Goal: Book appointment/travel/reservation

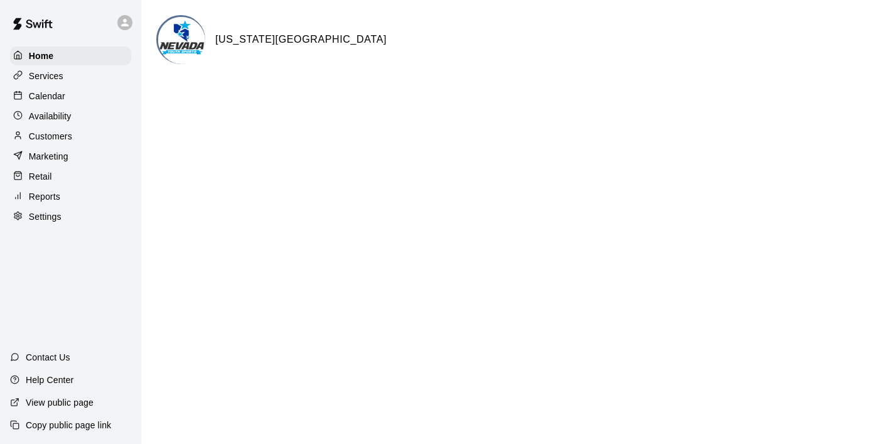
click at [52, 90] on p "Calendar" at bounding box center [47, 96] width 36 height 13
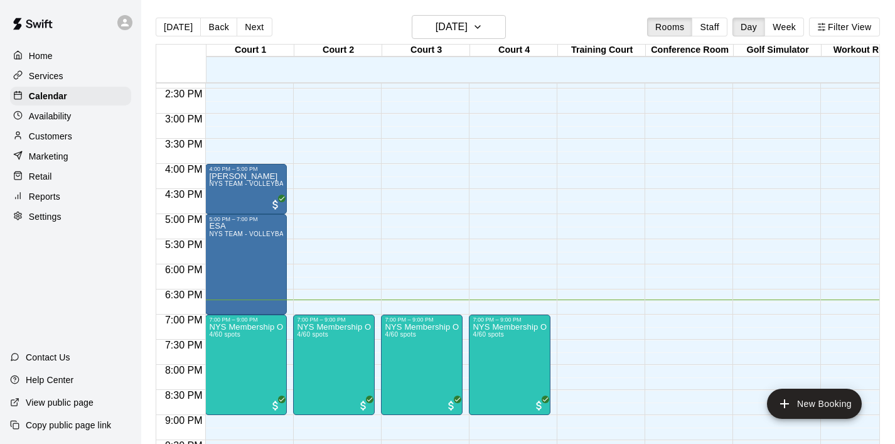
scroll to position [720, 0]
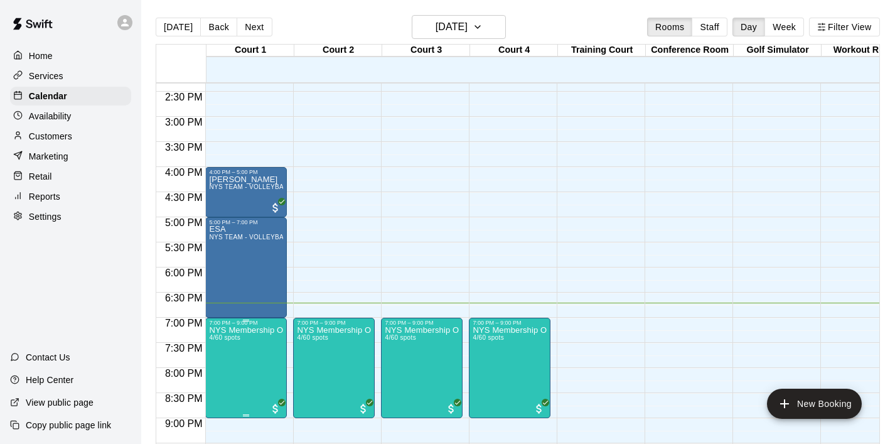
click at [218, 336] on icon "edit" at bounding box center [222, 339] width 15 height 15
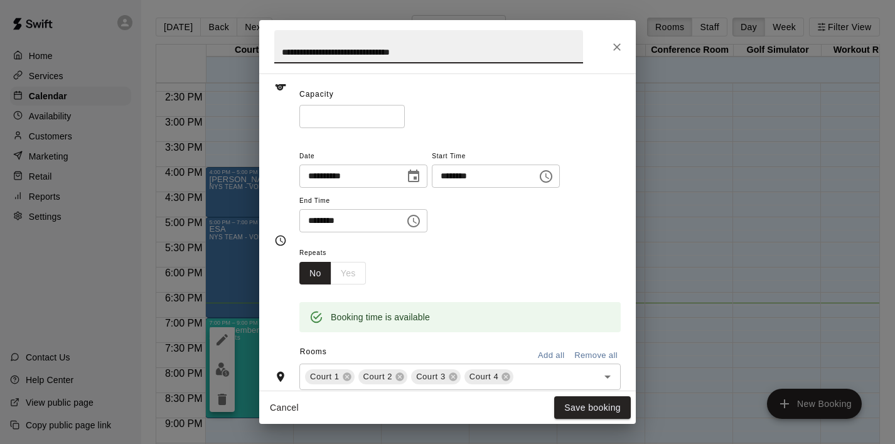
scroll to position [143, 0]
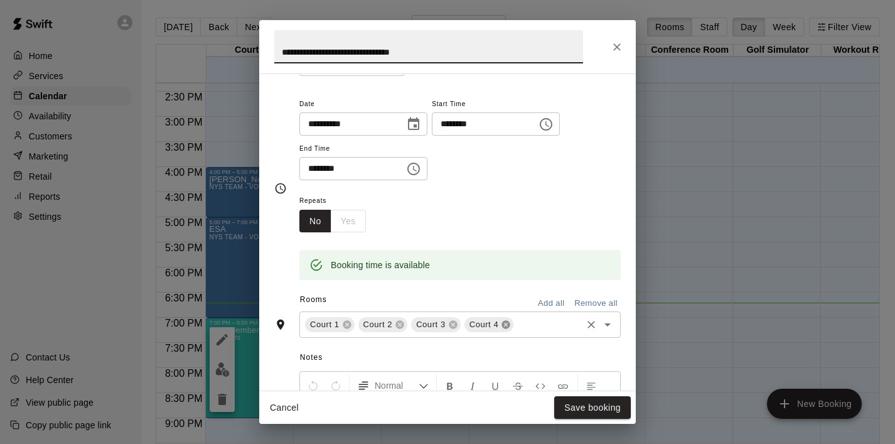
click at [504, 326] on icon at bounding box center [506, 325] width 8 height 8
click at [583, 410] on button "Save booking" at bounding box center [592, 407] width 77 height 23
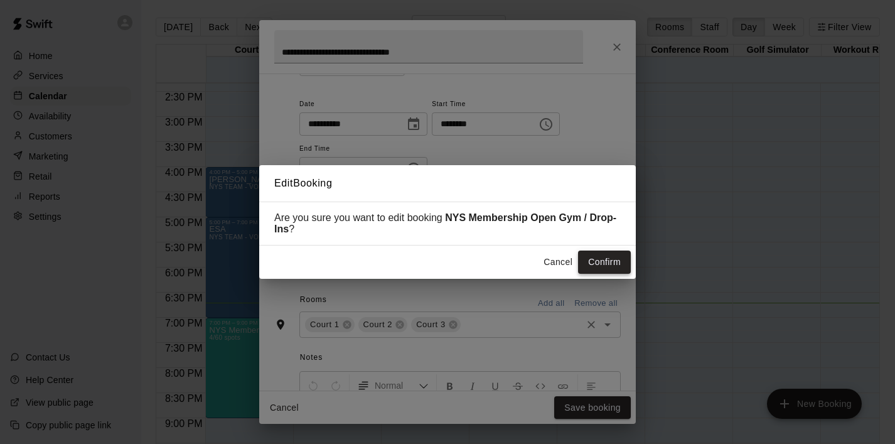
click at [592, 257] on button "Confirm" at bounding box center [604, 261] width 53 height 23
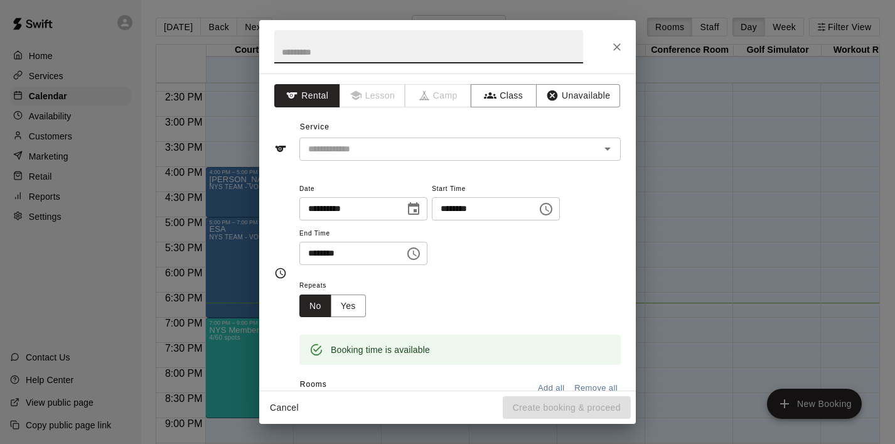
click at [417, 255] on icon "Choose time, selected time is 7:30 PM" at bounding box center [413, 253] width 15 height 15
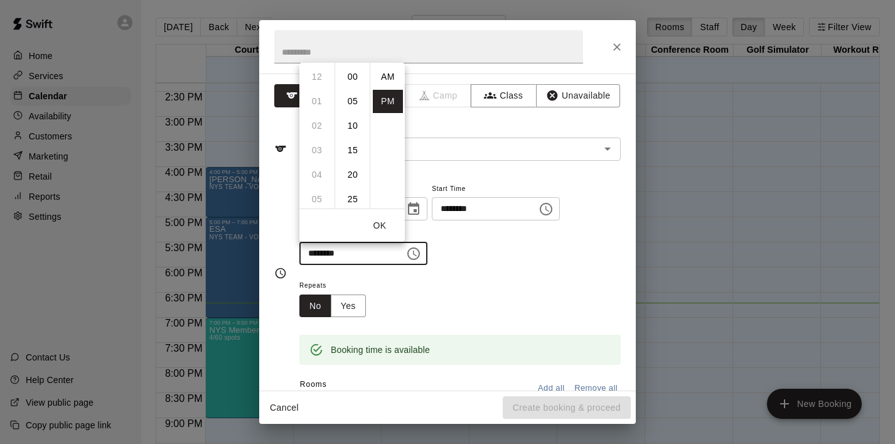
scroll to position [23, 0]
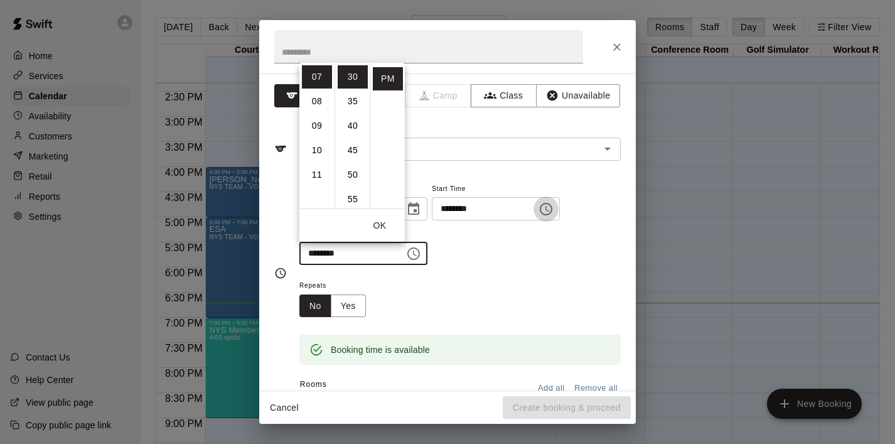
click at [553, 208] on icon "Choose time, selected time is 7:00 PM" at bounding box center [545, 208] width 15 height 15
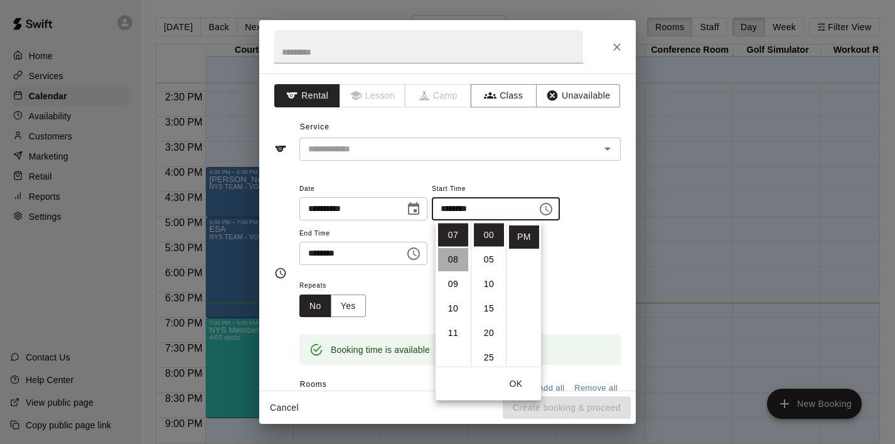
click at [467, 255] on li "08" at bounding box center [453, 259] width 30 height 23
type input "********"
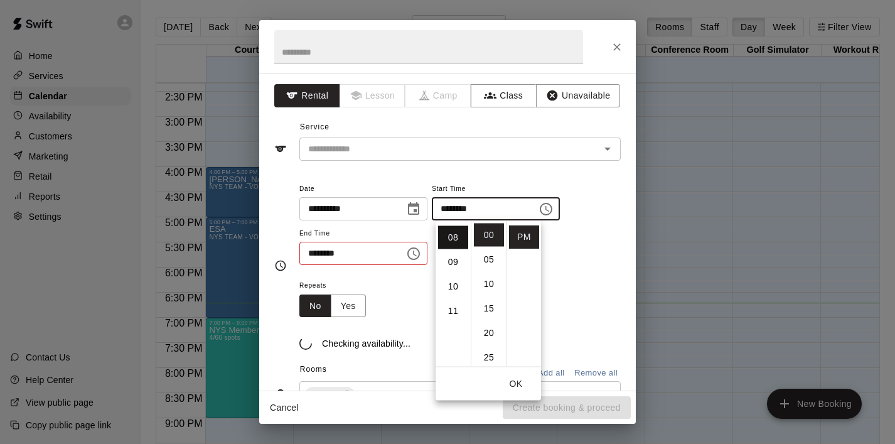
scroll to position [196, 0]
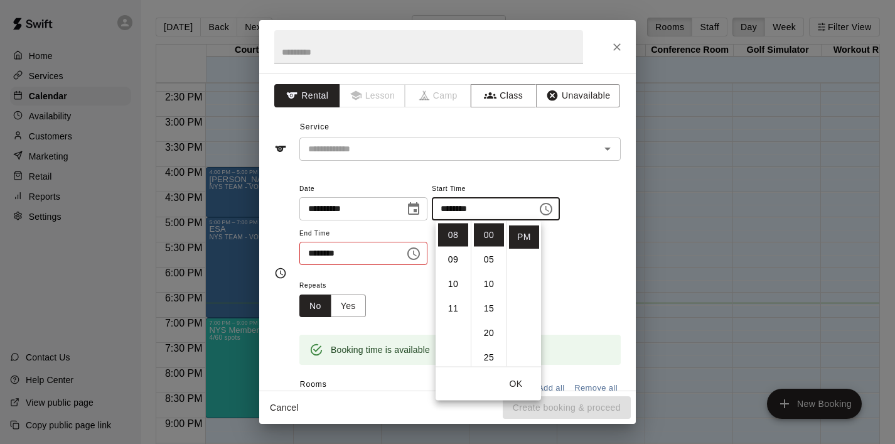
click at [420, 255] on icon "Choose time, selected time is 7:30 PM" at bounding box center [413, 253] width 15 height 15
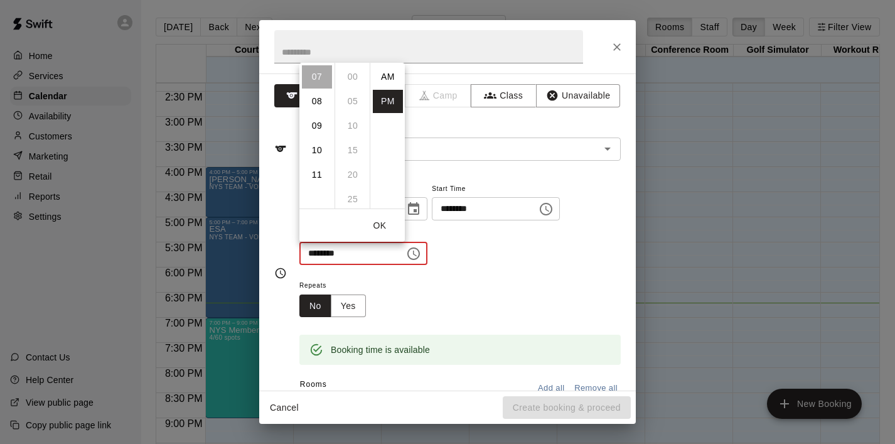
scroll to position [23, 0]
click at [319, 128] on li "09" at bounding box center [317, 125] width 30 height 23
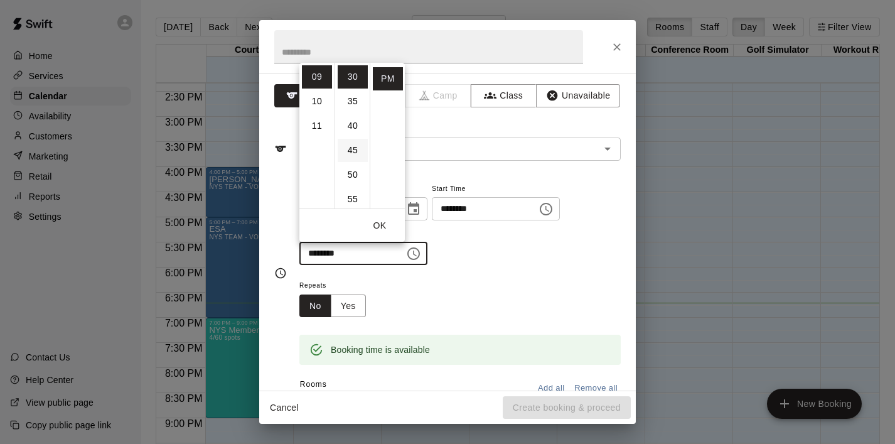
scroll to position [0, 0]
click at [354, 79] on li "00" at bounding box center [353, 76] width 30 height 23
type input "********"
click at [381, 219] on button "OK" at bounding box center [379, 225] width 40 height 23
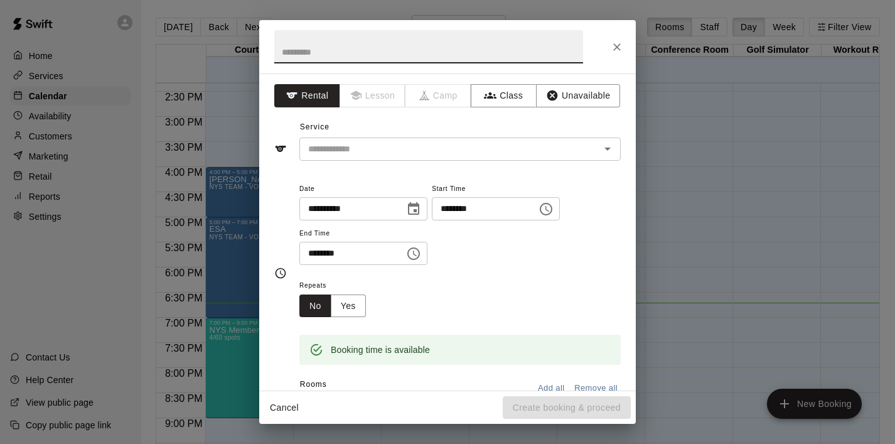
click at [327, 45] on input "text" at bounding box center [428, 46] width 309 height 33
type input "********"
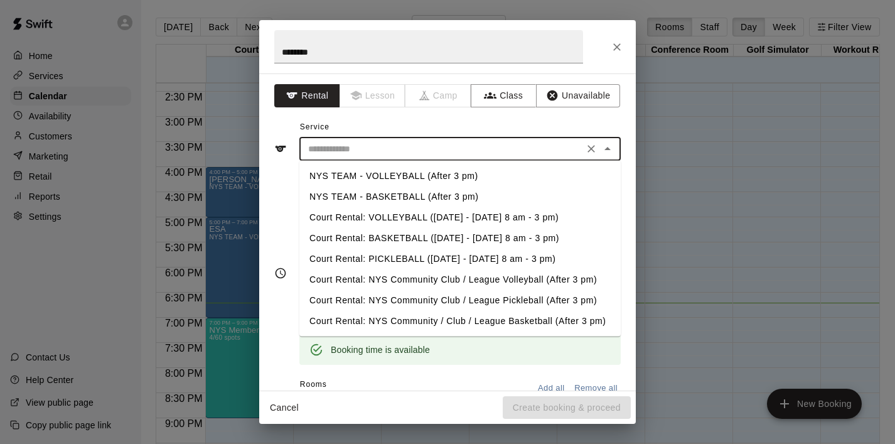
click at [454, 152] on input "text" at bounding box center [441, 149] width 277 height 16
click at [454, 171] on li "NYS TEAM - VOLLEYBALL (After 3 pm)" at bounding box center [459, 176] width 321 height 21
type input "**********"
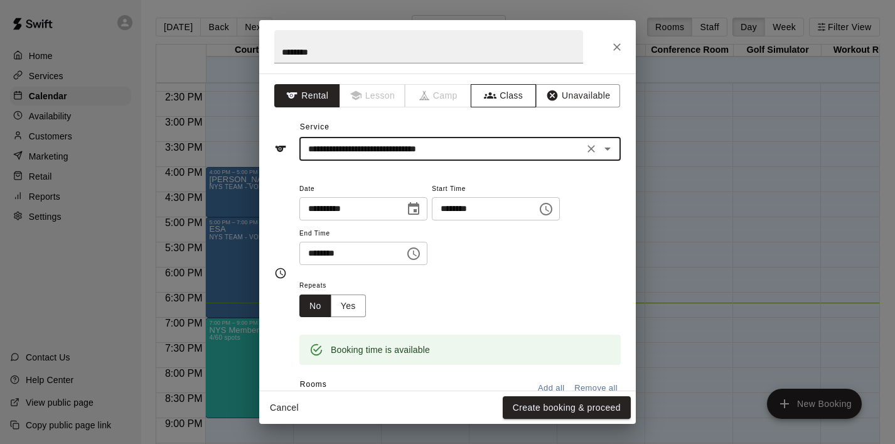
click at [509, 98] on button "Class" at bounding box center [504, 95] width 66 height 23
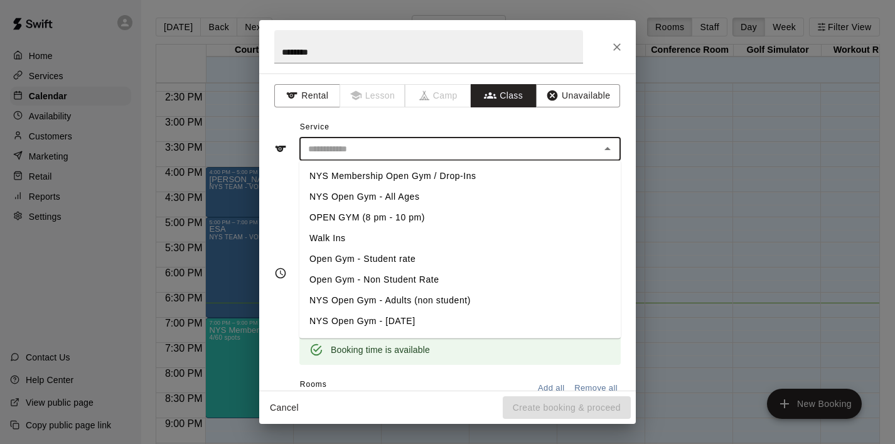
click at [588, 146] on input "text" at bounding box center [449, 149] width 293 height 16
click at [337, 238] on li "Walk Ins" at bounding box center [459, 238] width 321 height 21
type input "********"
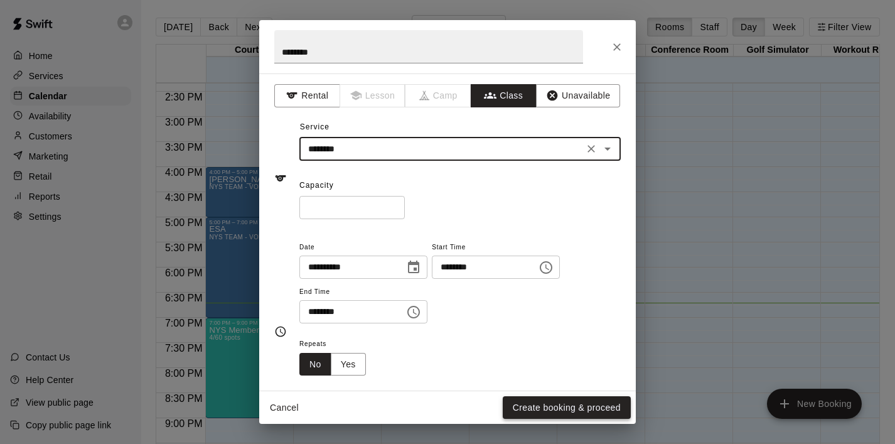
click at [549, 406] on button "Create booking & proceed" at bounding box center [566, 407] width 128 height 23
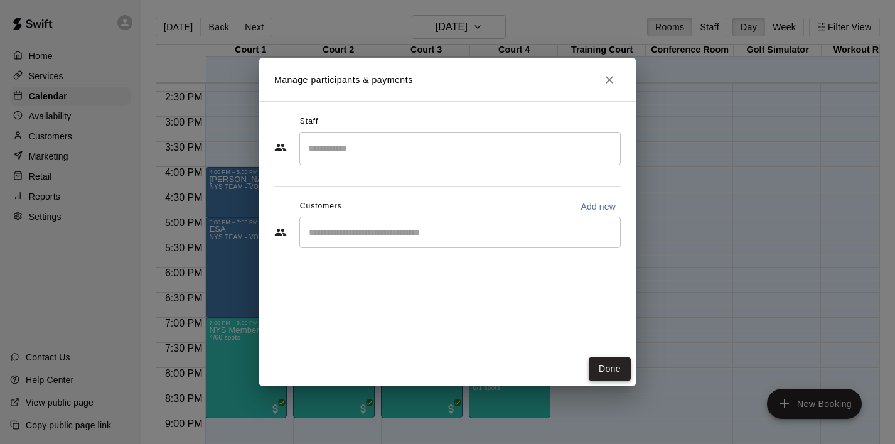
click at [622, 365] on button "Done" at bounding box center [609, 368] width 42 height 23
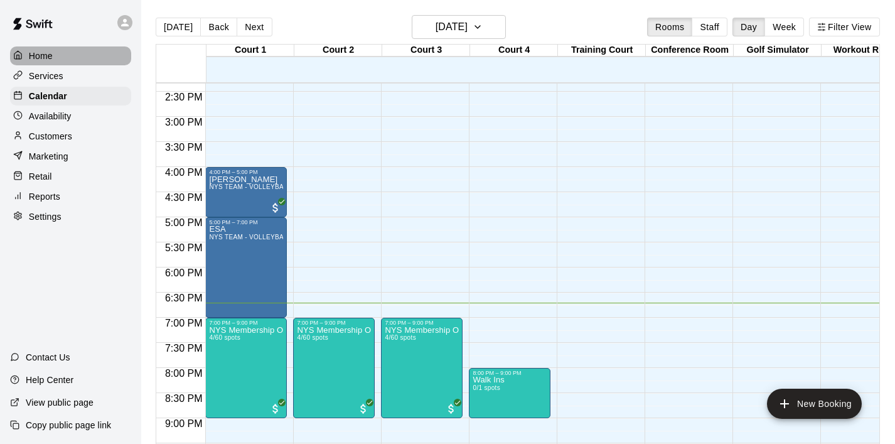
click at [46, 55] on p "Home" at bounding box center [41, 56] width 24 height 13
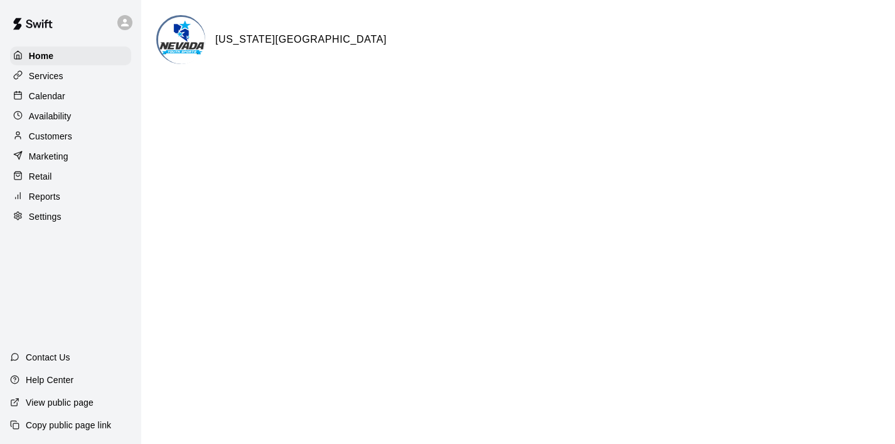
click at [51, 93] on p "Calendar" at bounding box center [47, 96] width 36 height 13
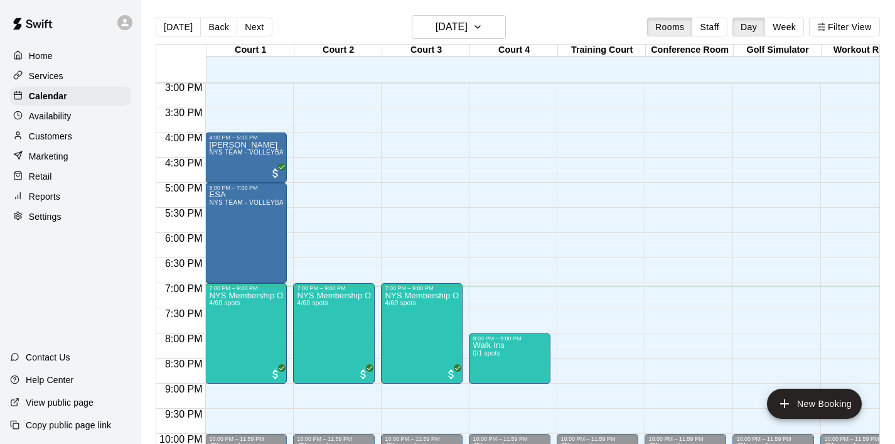
scroll to position [755, 0]
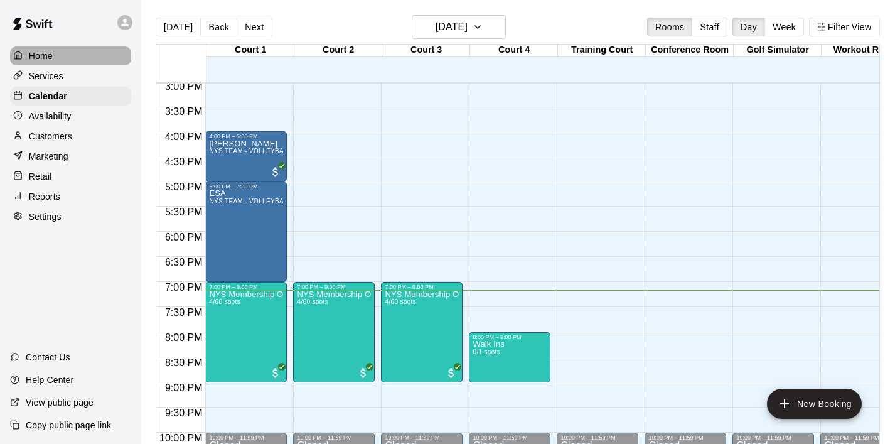
click at [36, 57] on p "Home" at bounding box center [41, 56] width 24 height 13
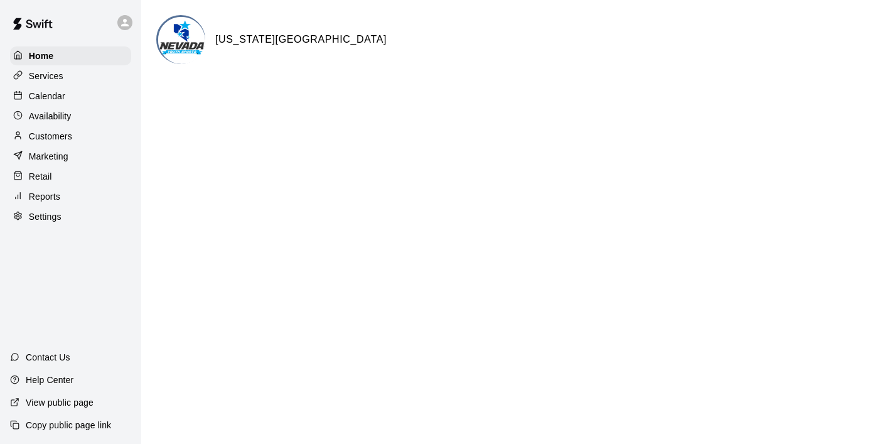
click at [61, 95] on p "Calendar" at bounding box center [47, 96] width 36 height 13
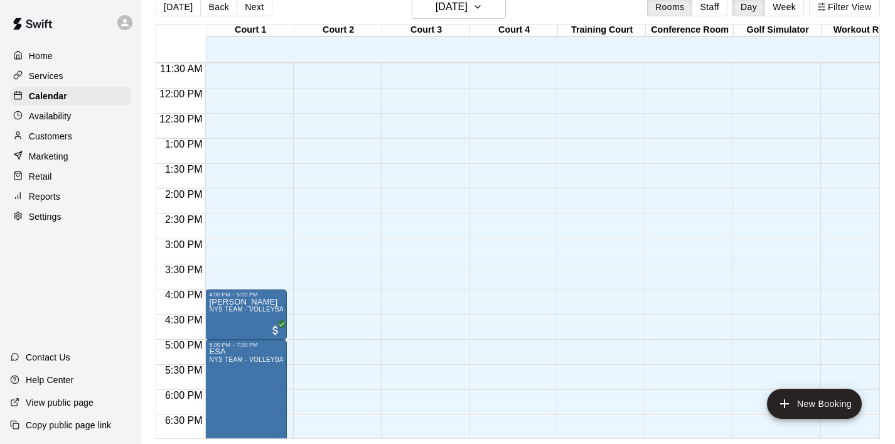
scroll to position [831, 0]
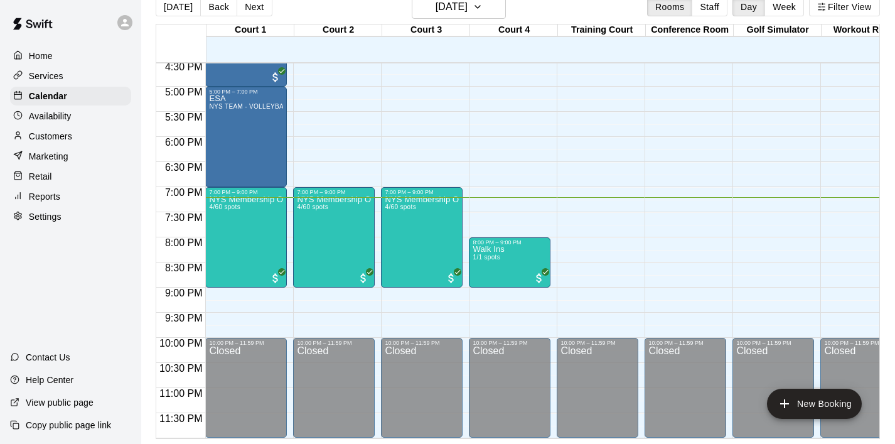
click at [62, 56] on div "Home" at bounding box center [70, 55] width 121 height 19
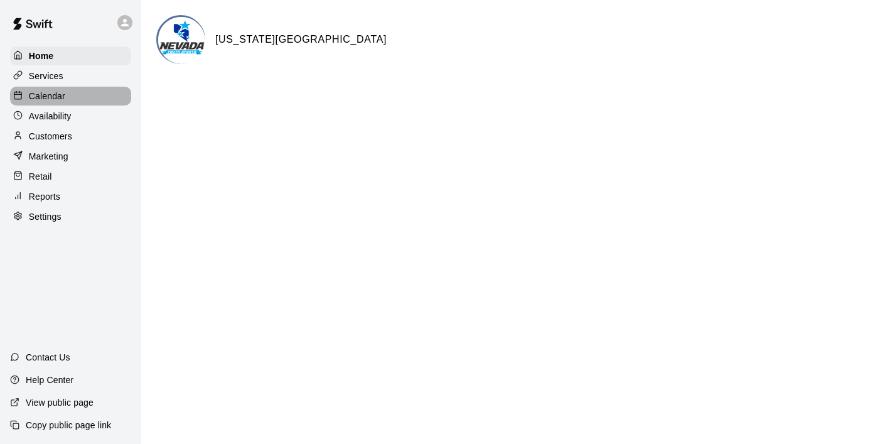
click at [73, 100] on div "Calendar" at bounding box center [70, 96] width 121 height 19
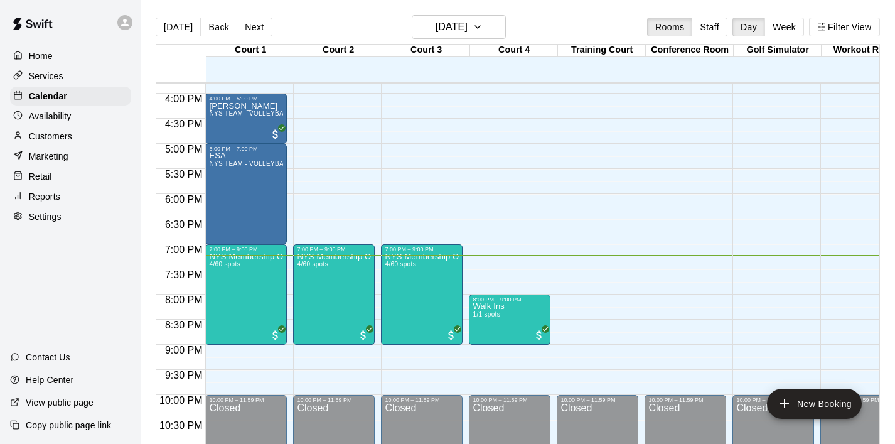
scroll to position [831, 0]
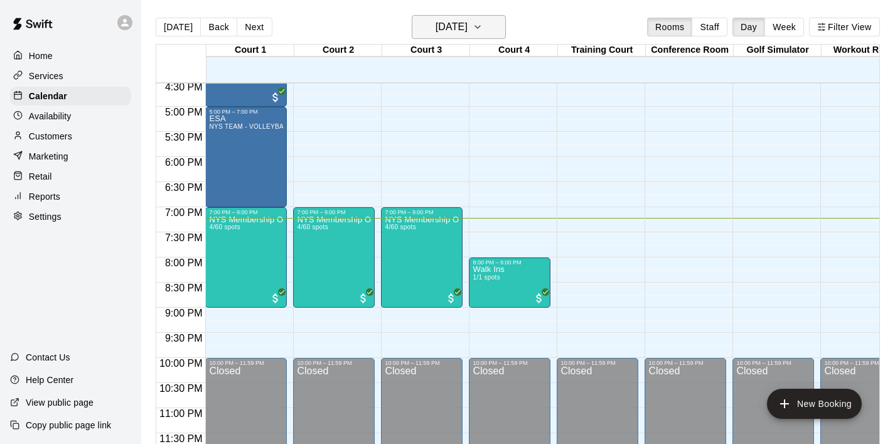
click at [482, 22] on icon "button" at bounding box center [477, 26] width 10 height 15
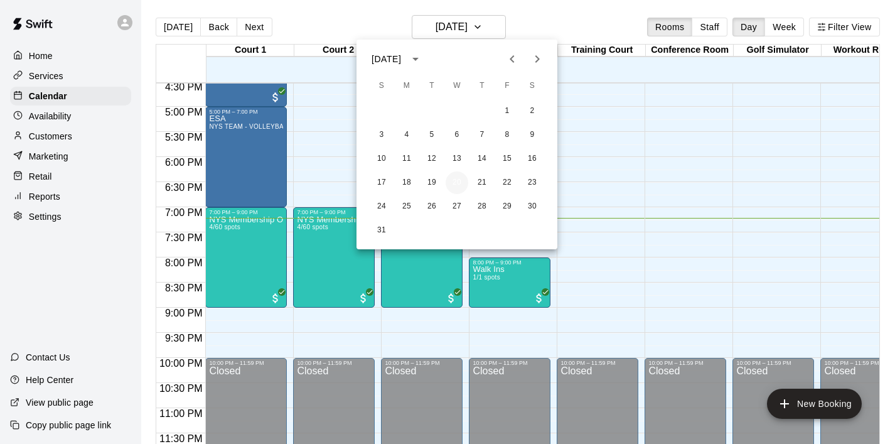
click at [452, 181] on button "20" at bounding box center [456, 182] width 23 height 23
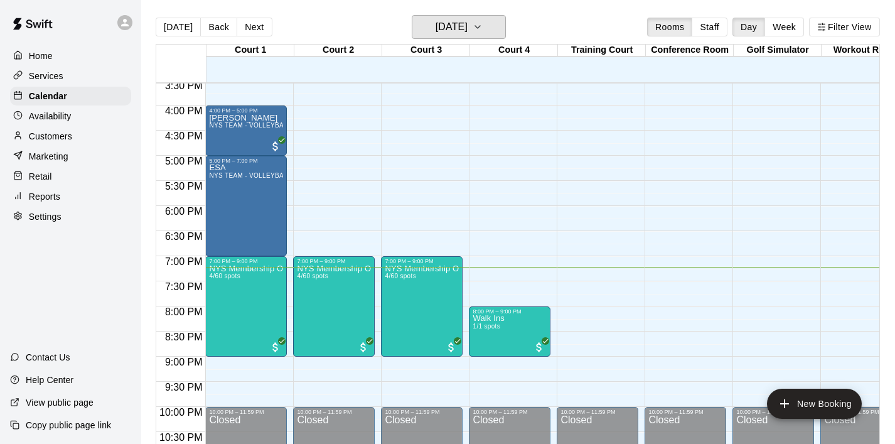
scroll to position [776, 0]
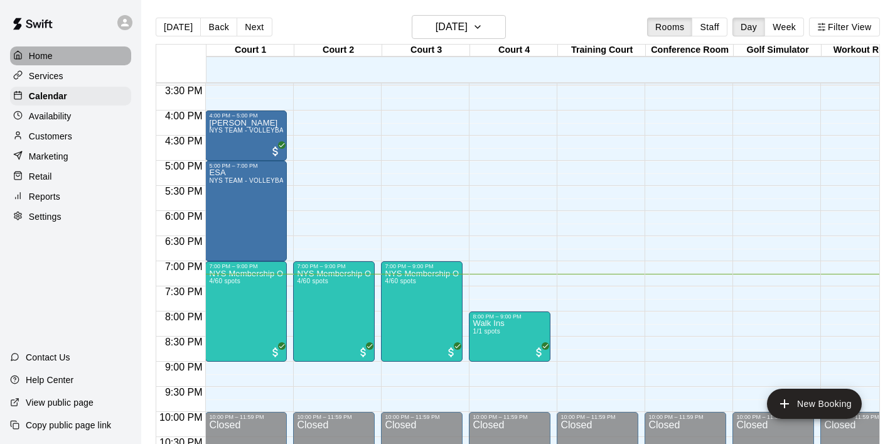
click at [50, 53] on p "Home" at bounding box center [41, 56] width 24 height 13
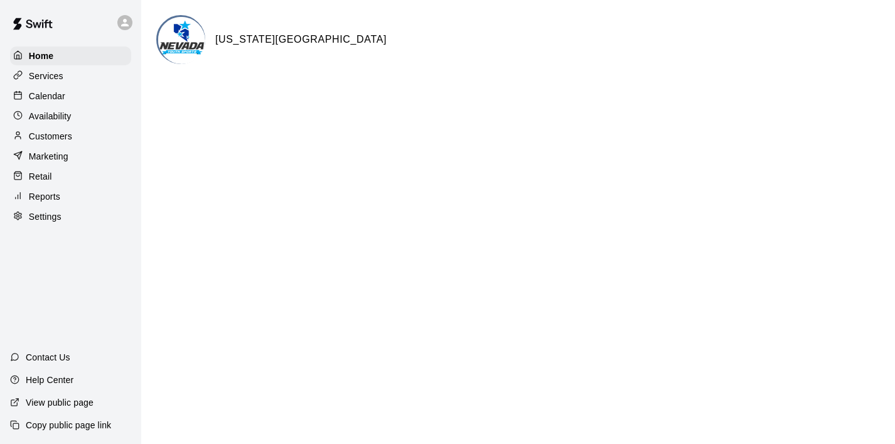
click at [63, 90] on p "Calendar" at bounding box center [47, 96] width 36 height 13
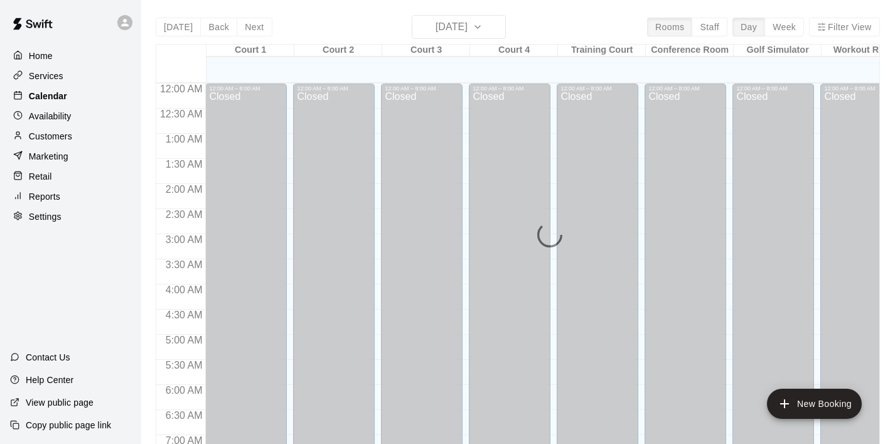
scroll to position [793, 0]
